Goal: Information Seeking & Learning: Learn about a topic

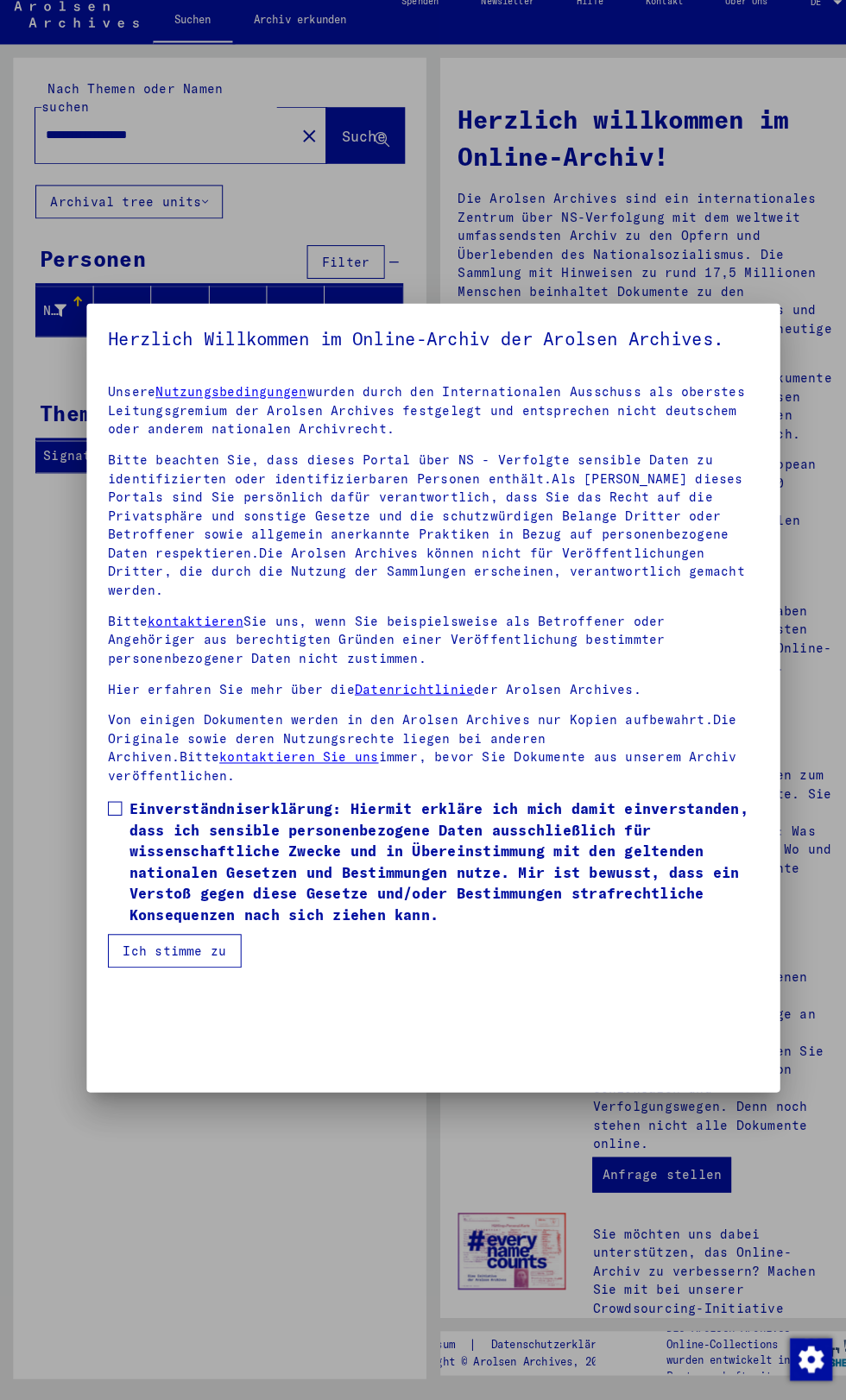
click at [157, 236] on div at bounding box center [423, 700] width 846 height 1400
click at [457, 1260] on div at bounding box center [423, 700] width 846 height 1400
click at [562, 1199] on div at bounding box center [423, 700] width 846 height 1400
click at [772, 1382] on div at bounding box center [423, 700] width 846 height 1400
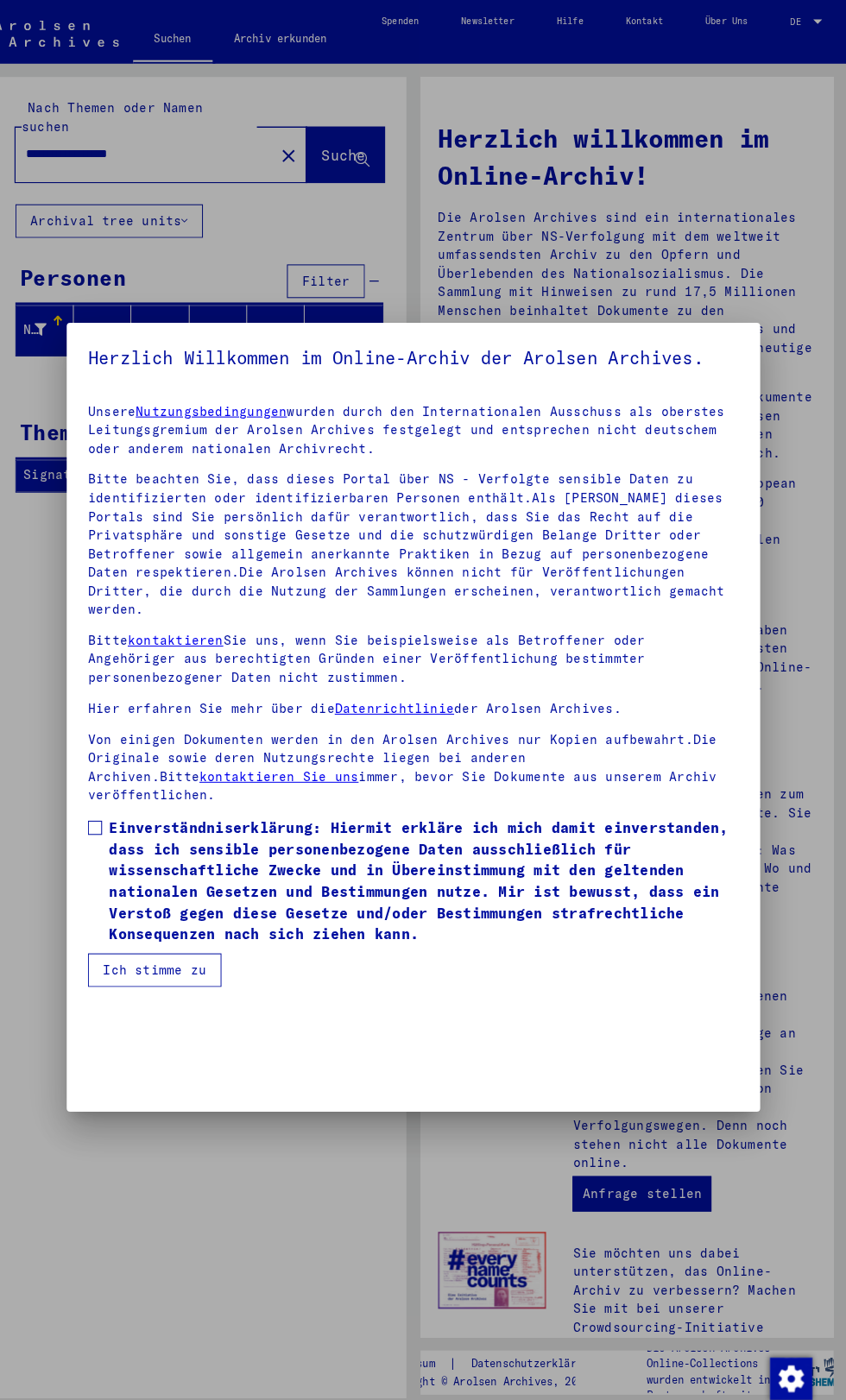
click at [235, 448] on p "Unsere Nutzungsbedingungen wurden durch den Internationalen Ausschuss als obers…" at bounding box center [422, 420] width 635 height 54
click at [300, 410] on link "Nutzungsbedingungen" at bounding box center [226, 402] width 148 height 16
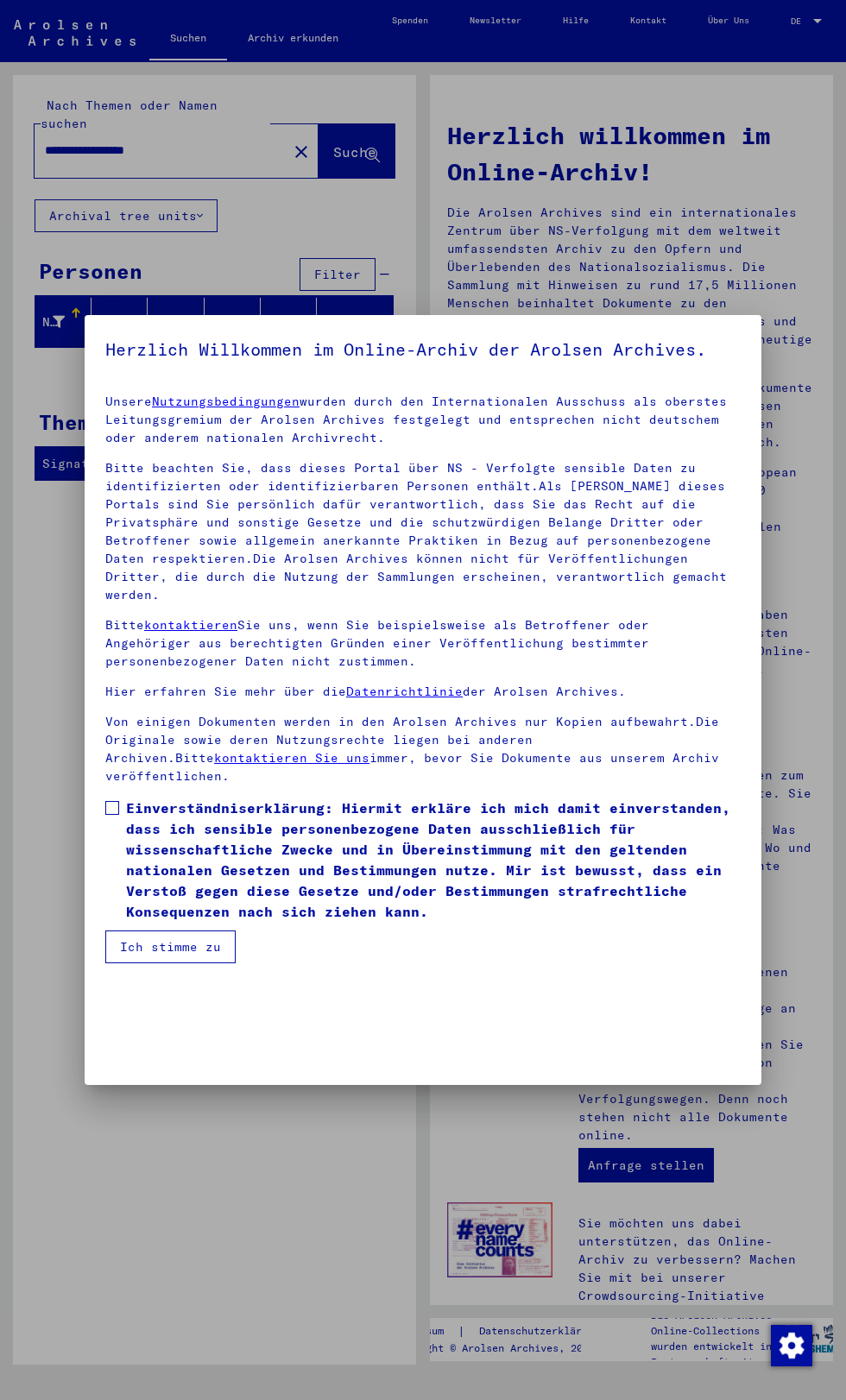
scroll to position [1582, 0]
click at [237, 632] on link "kontaktieren" at bounding box center [191, 625] width 93 height 16
